Goal: Find specific page/section: Find specific page/section

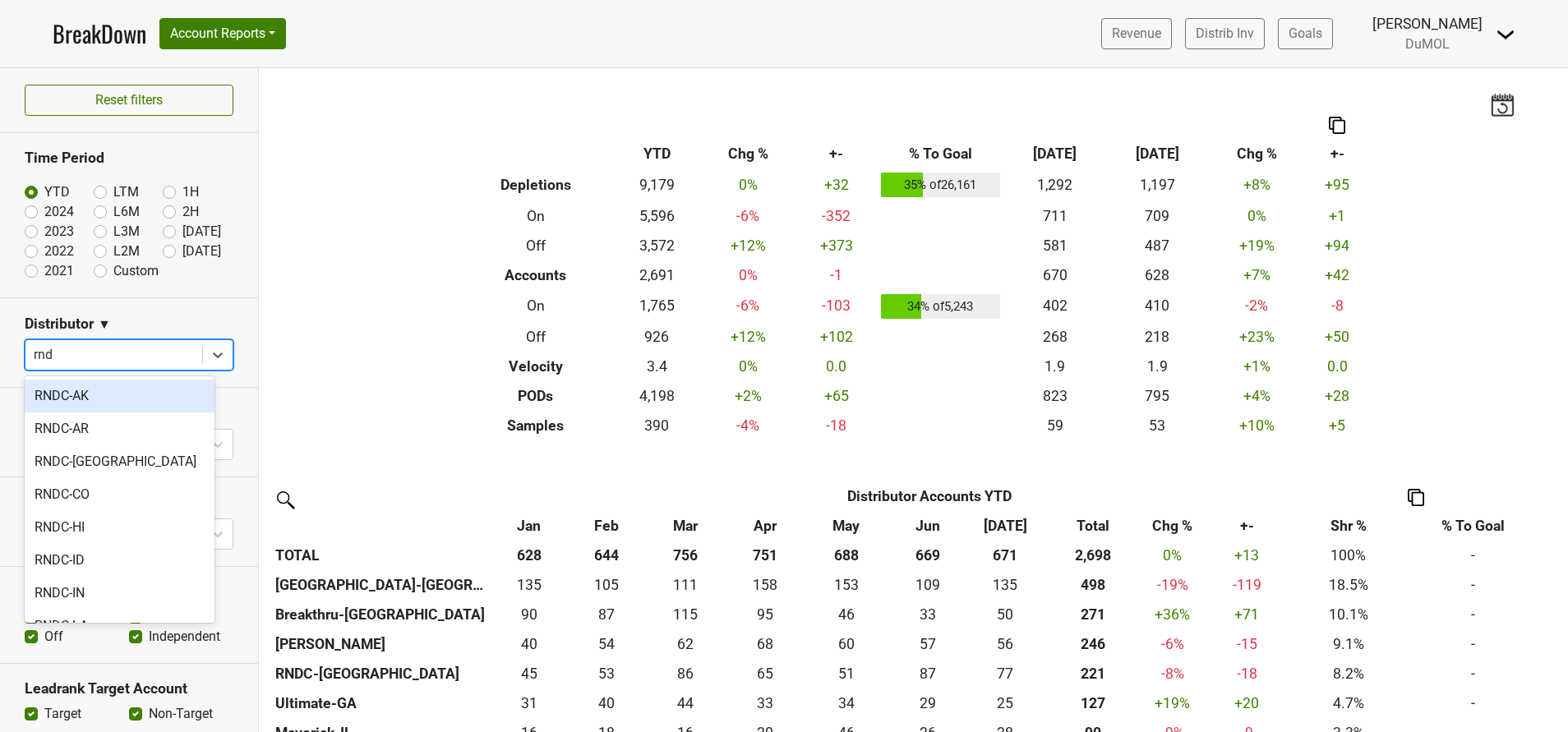
type input "rndc"
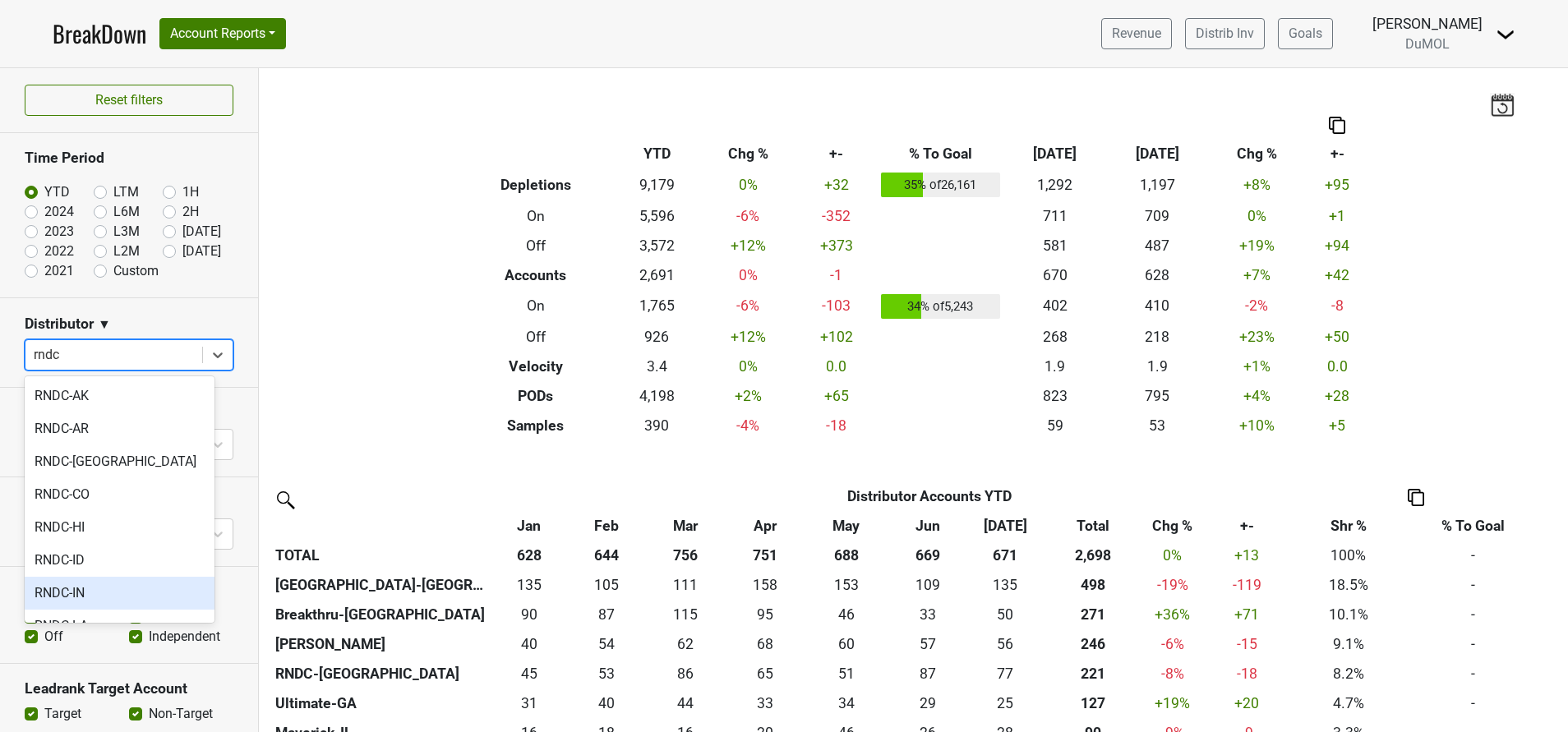
click at [52, 588] on div "RNDC-IN" at bounding box center [119, 592] width 190 height 33
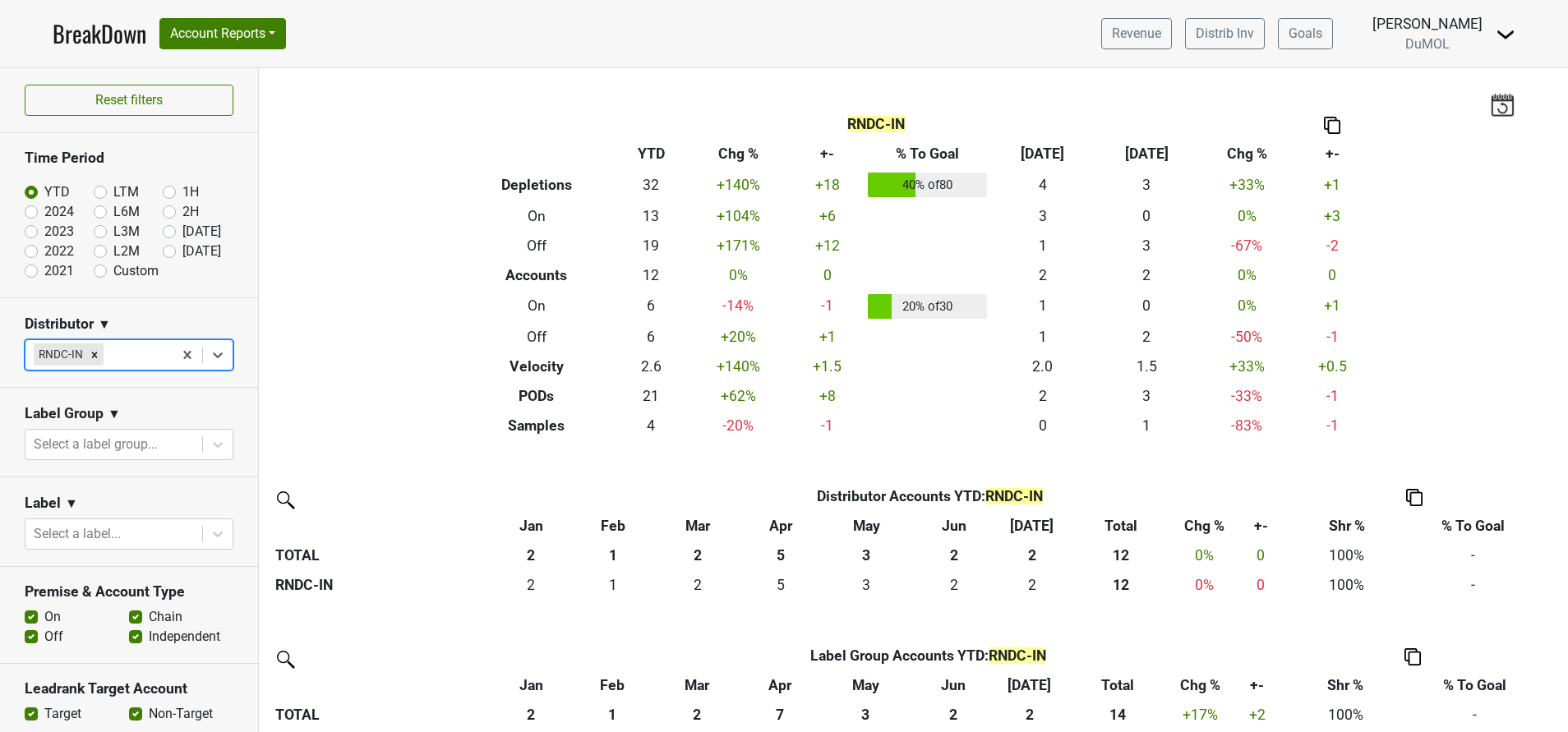
scroll to position [123, 0]
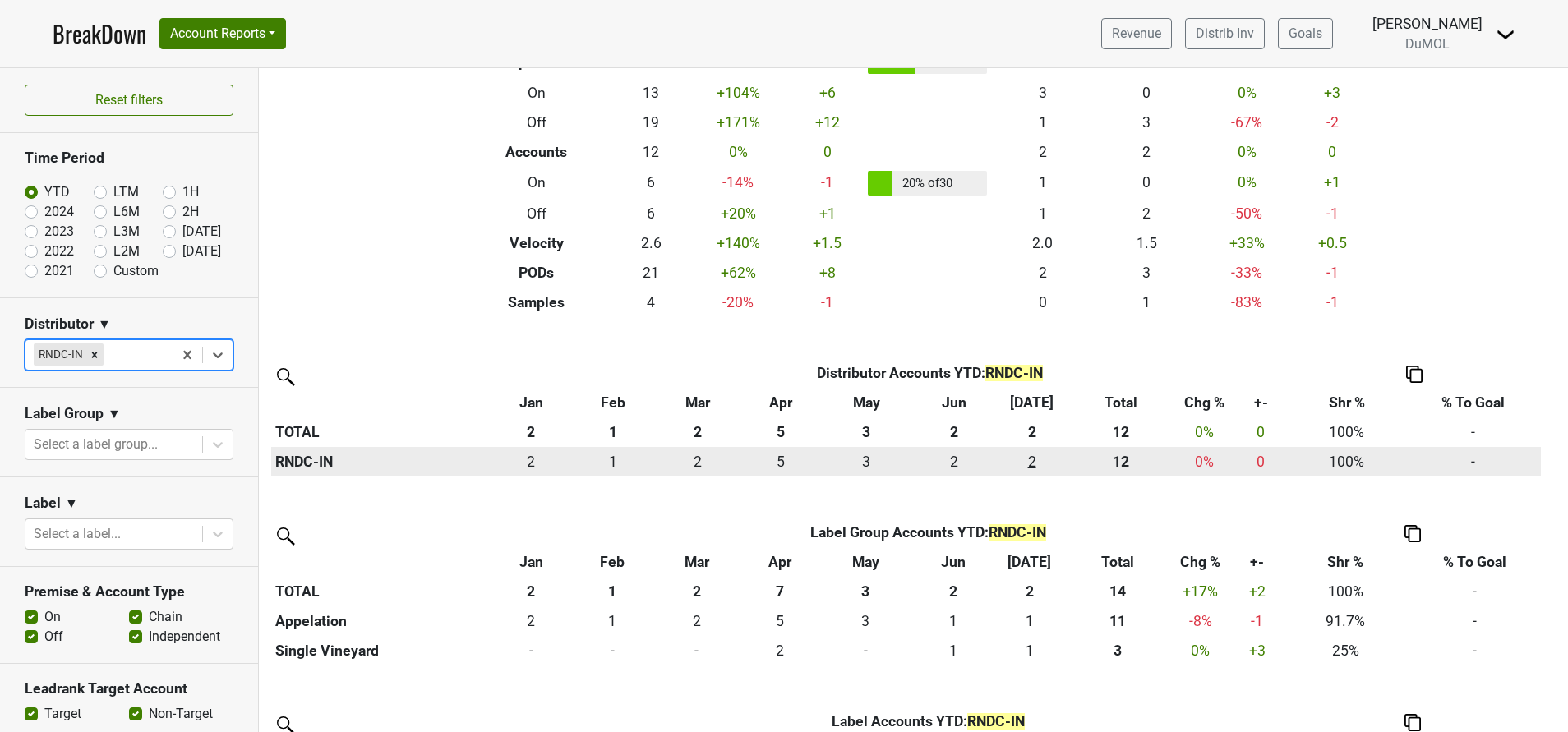
click at [1032, 466] on div "2 2" at bounding box center [1031, 461] width 64 height 22
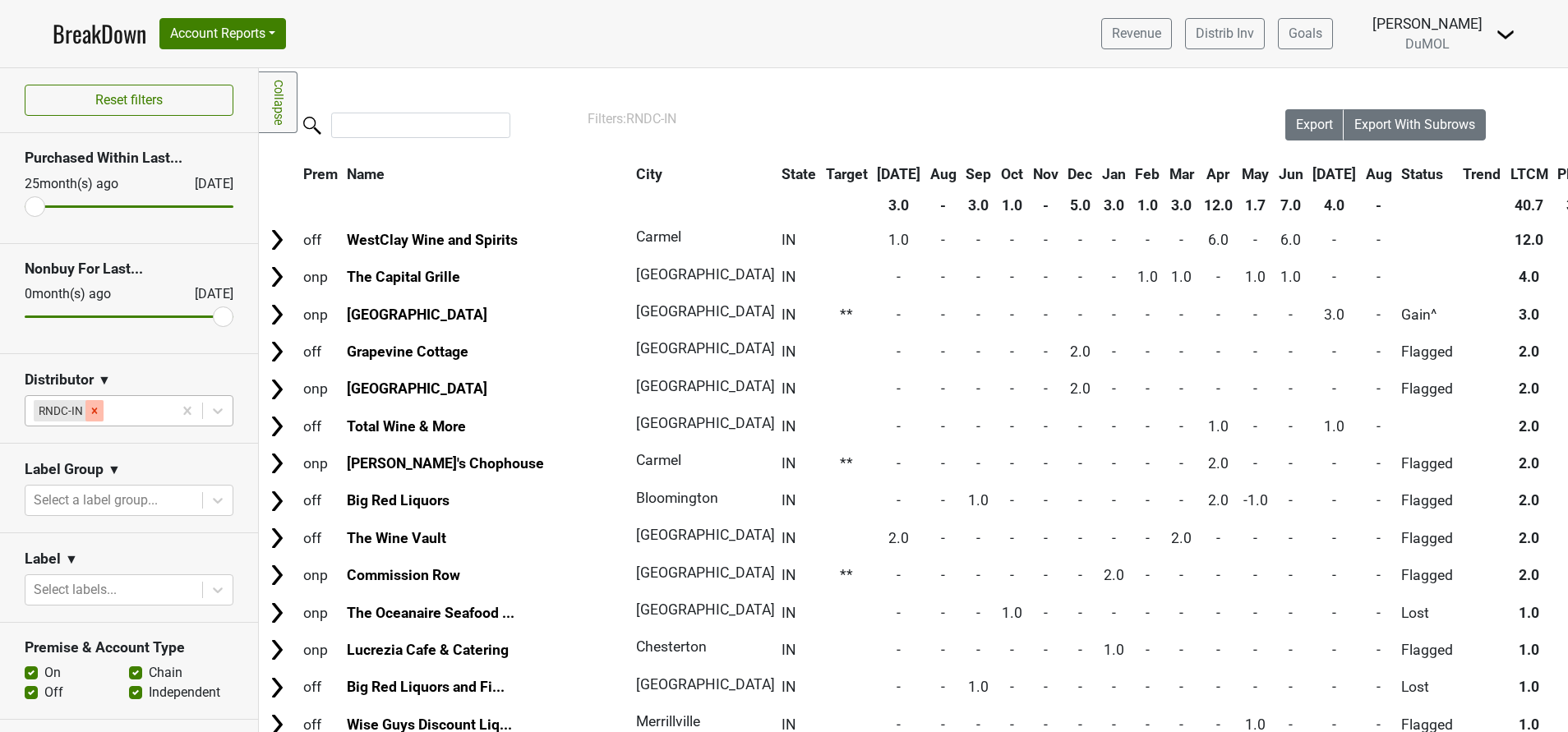
click at [93, 409] on icon "Remove RNDC-IN" at bounding box center [95, 410] width 5 height 5
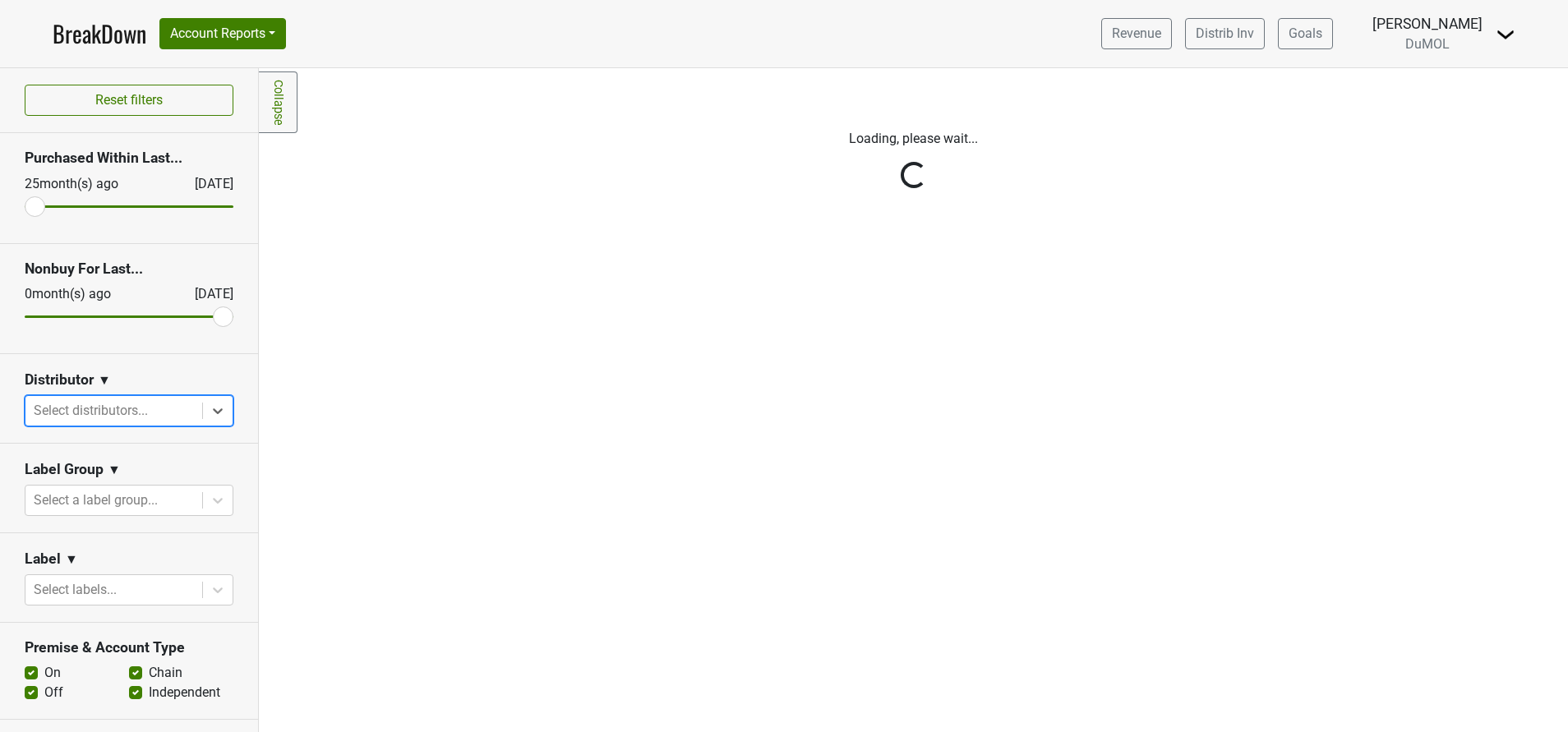
click at [99, 404] on div "Reset filters Purchased Within Last... 25 month(s) ago Aug '25 Nonbuy For Last.…" at bounding box center [129, 400] width 259 height 663
click at [100, 413] on div "Reset filters Purchased Within Last... 25 month(s) ago Aug '25 Nonbuy For Last.…" at bounding box center [129, 400] width 259 height 663
click at [153, 415] on div "Reset filters Purchased Within Last... 25 month(s) ago Aug '25 Nonbuy For Last.…" at bounding box center [129, 400] width 259 height 663
click at [160, 413] on div "Reset filters Purchased Within Last... 25 month(s) ago Aug '25 Nonbuy For Last.…" at bounding box center [129, 400] width 259 height 663
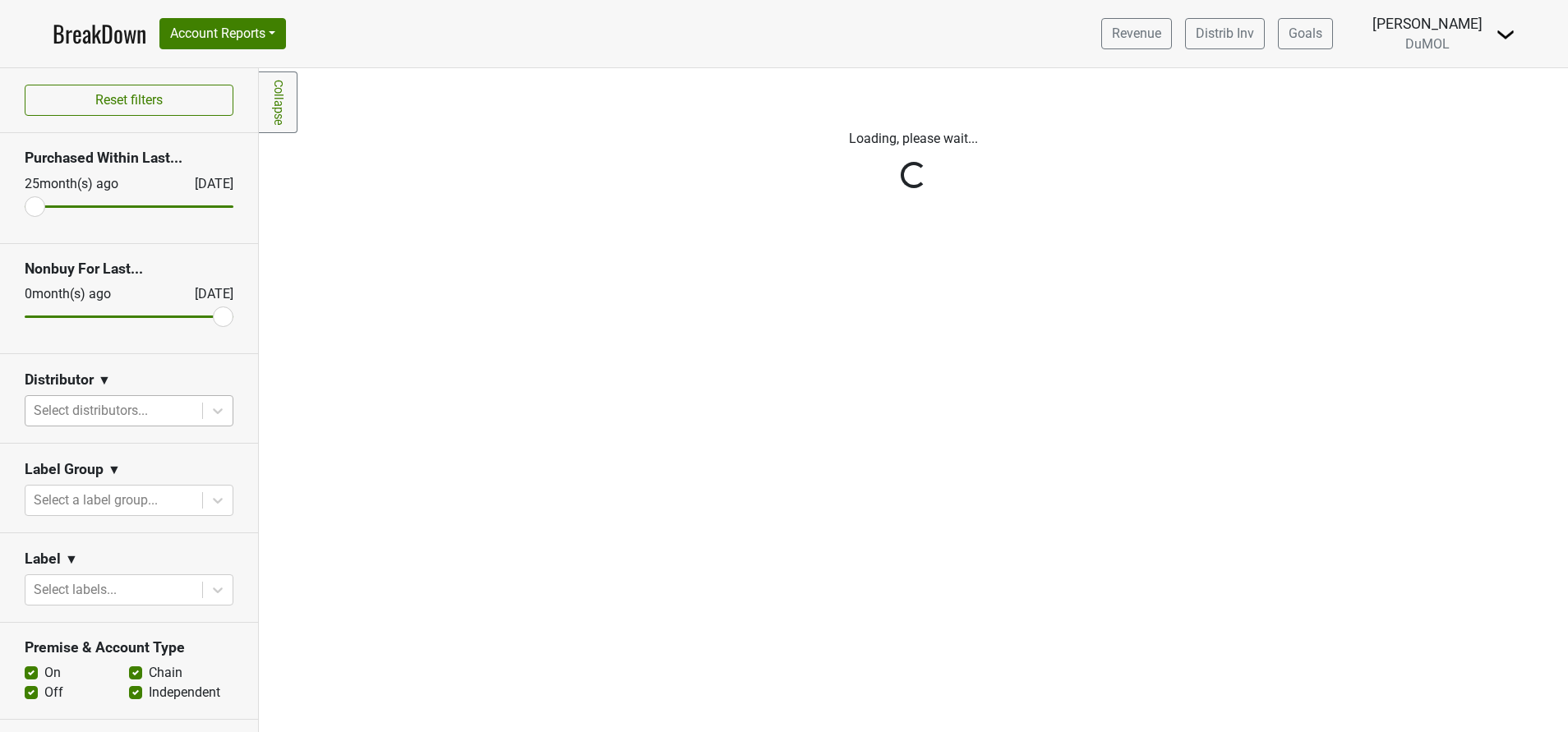
click at [207, 408] on div "Reset filters Purchased Within Last... 25 month(s) ago Aug '25 Nonbuy For Last.…" at bounding box center [129, 400] width 259 height 663
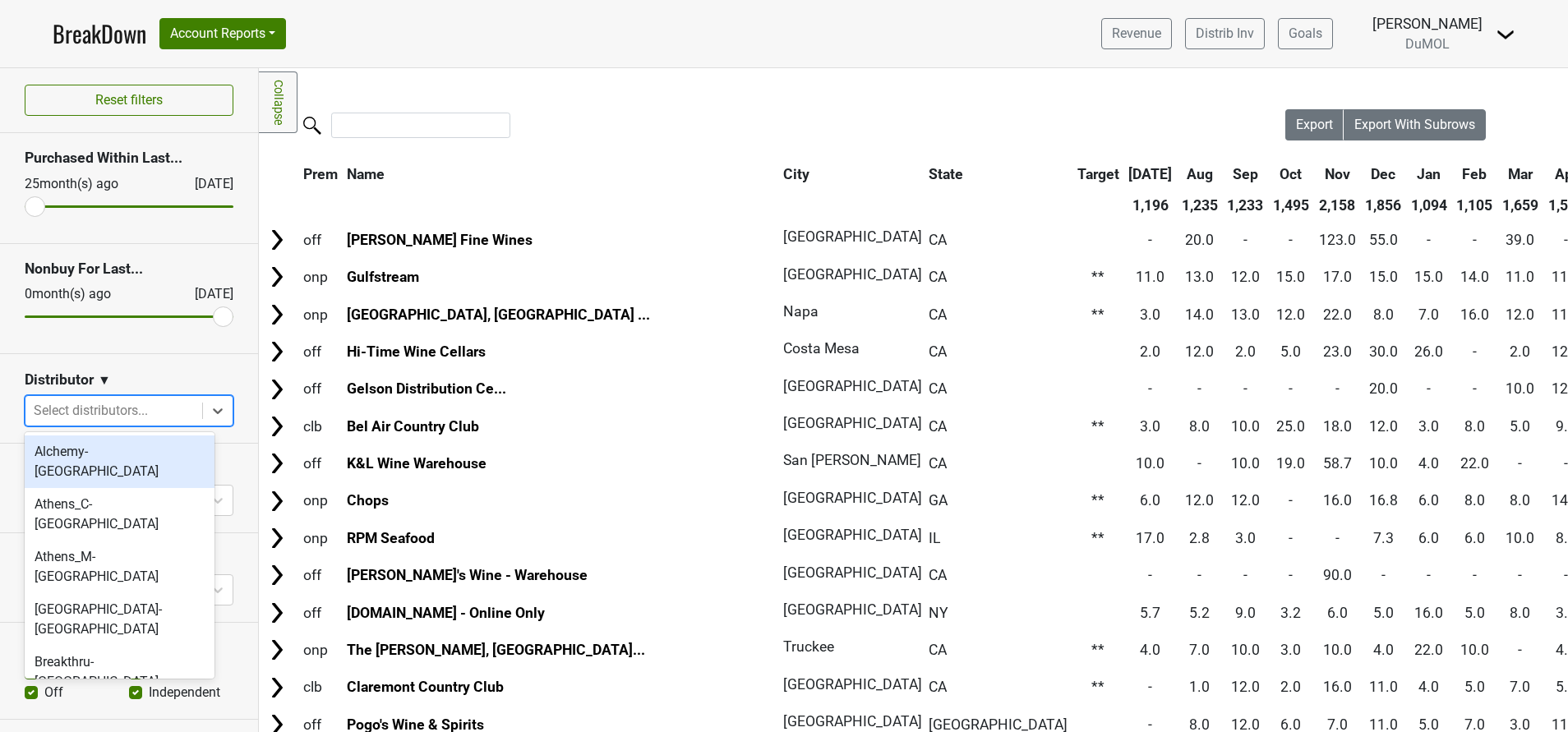
click at [56, 415] on div at bounding box center [114, 410] width 160 height 23
type input "p"
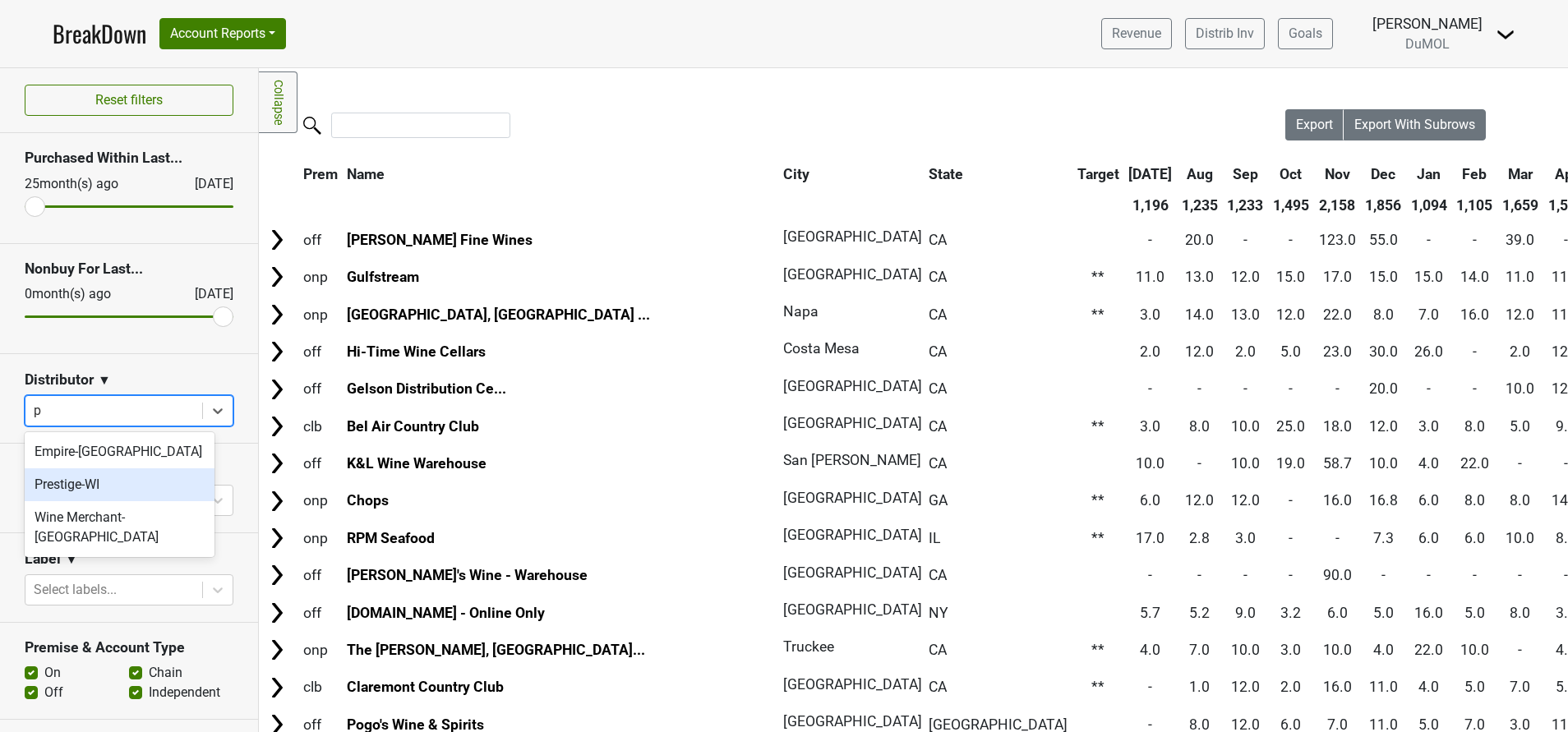
click at [63, 490] on div "Prestige-WI" at bounding box center [119, 484] width 190 height 33
